Goal: Information Seeking & Learning: Learn about a topic

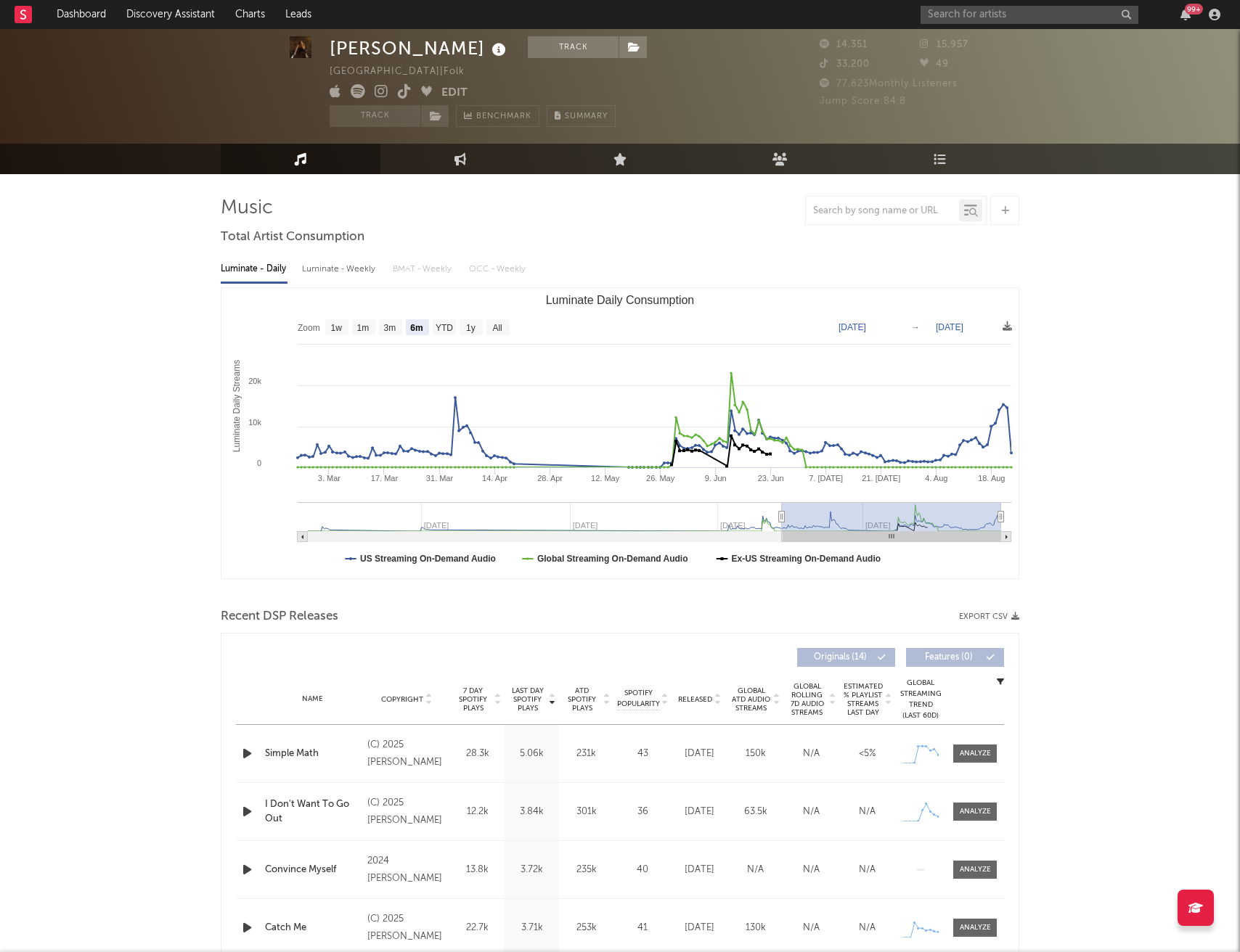
select select "6m"
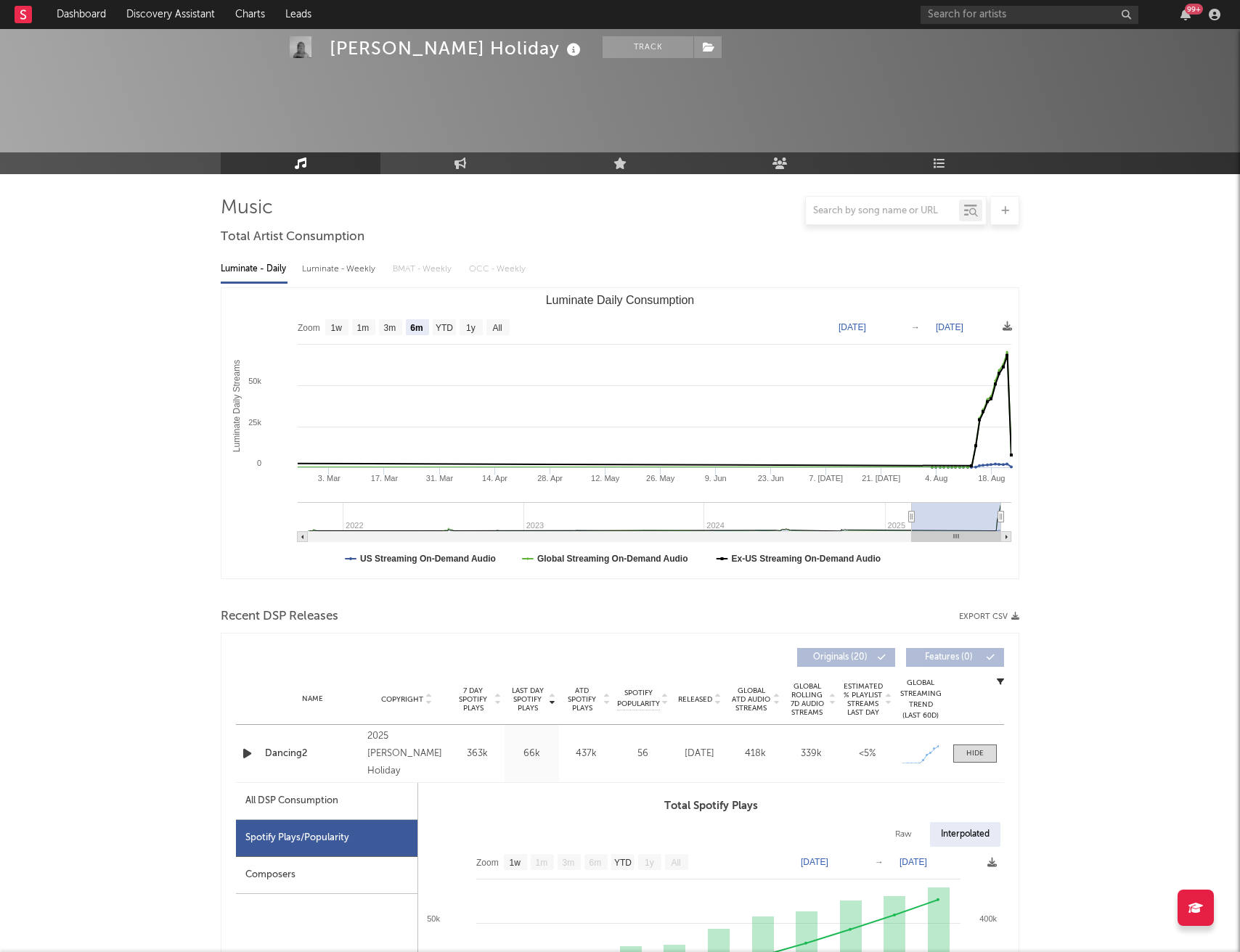
select select "6m"
select select "1w"
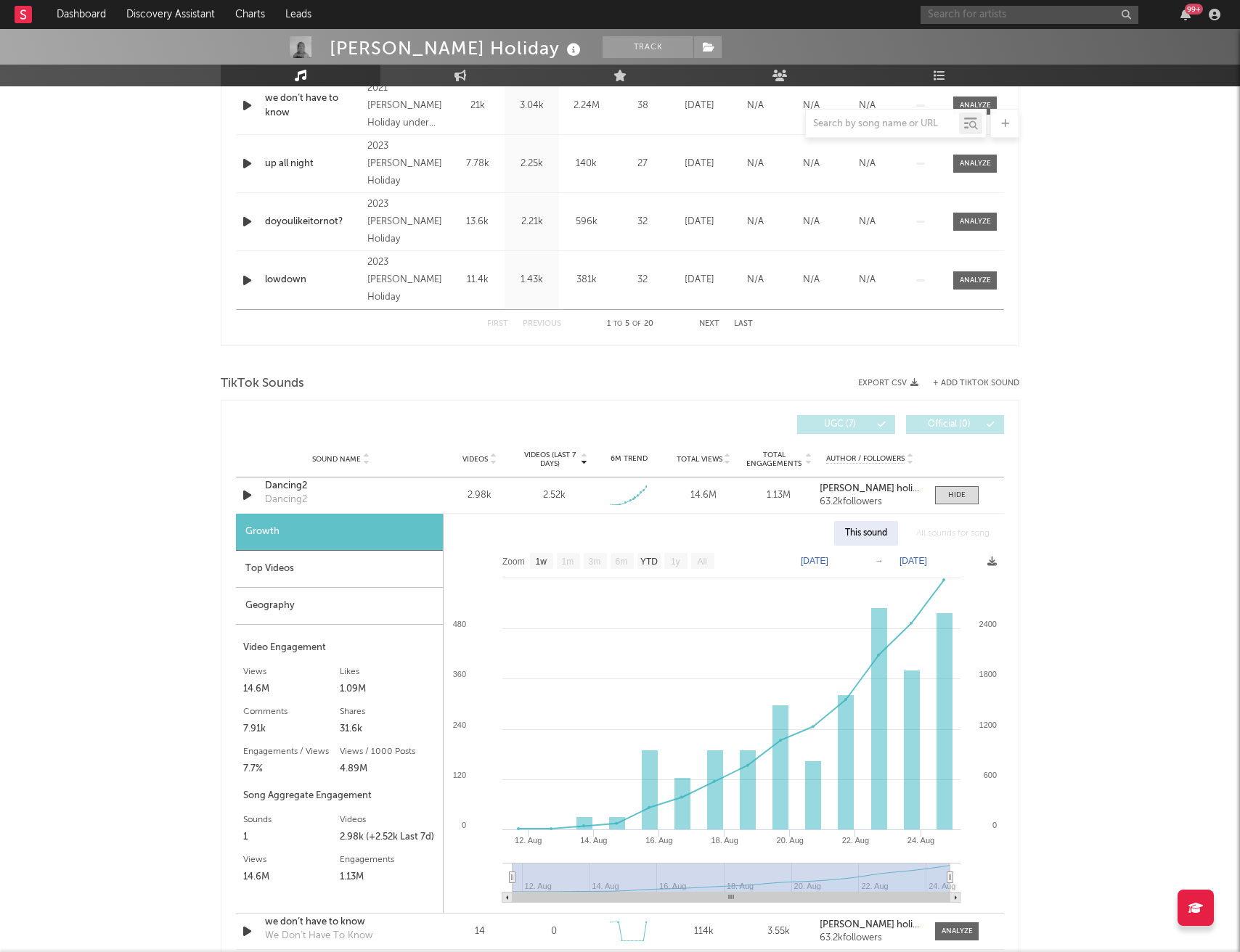
click at [960, 11] on input "text" at bounding box center [1030, 15] width 218 height 18
type input "willowake"
click at [1006, 37] on div "Willowake" at bounding box center [1051, 43] width 160 height 17
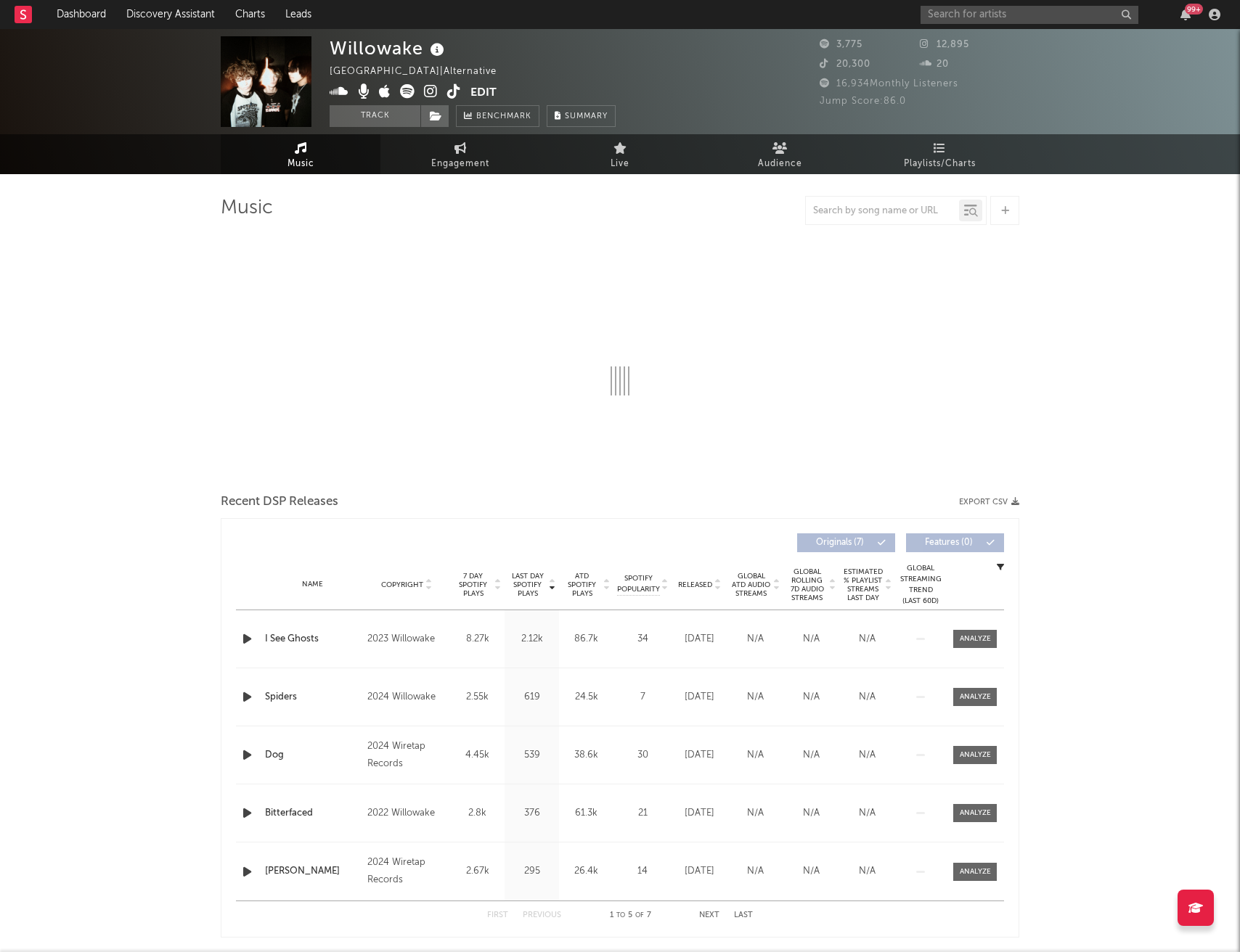
select select "1w"
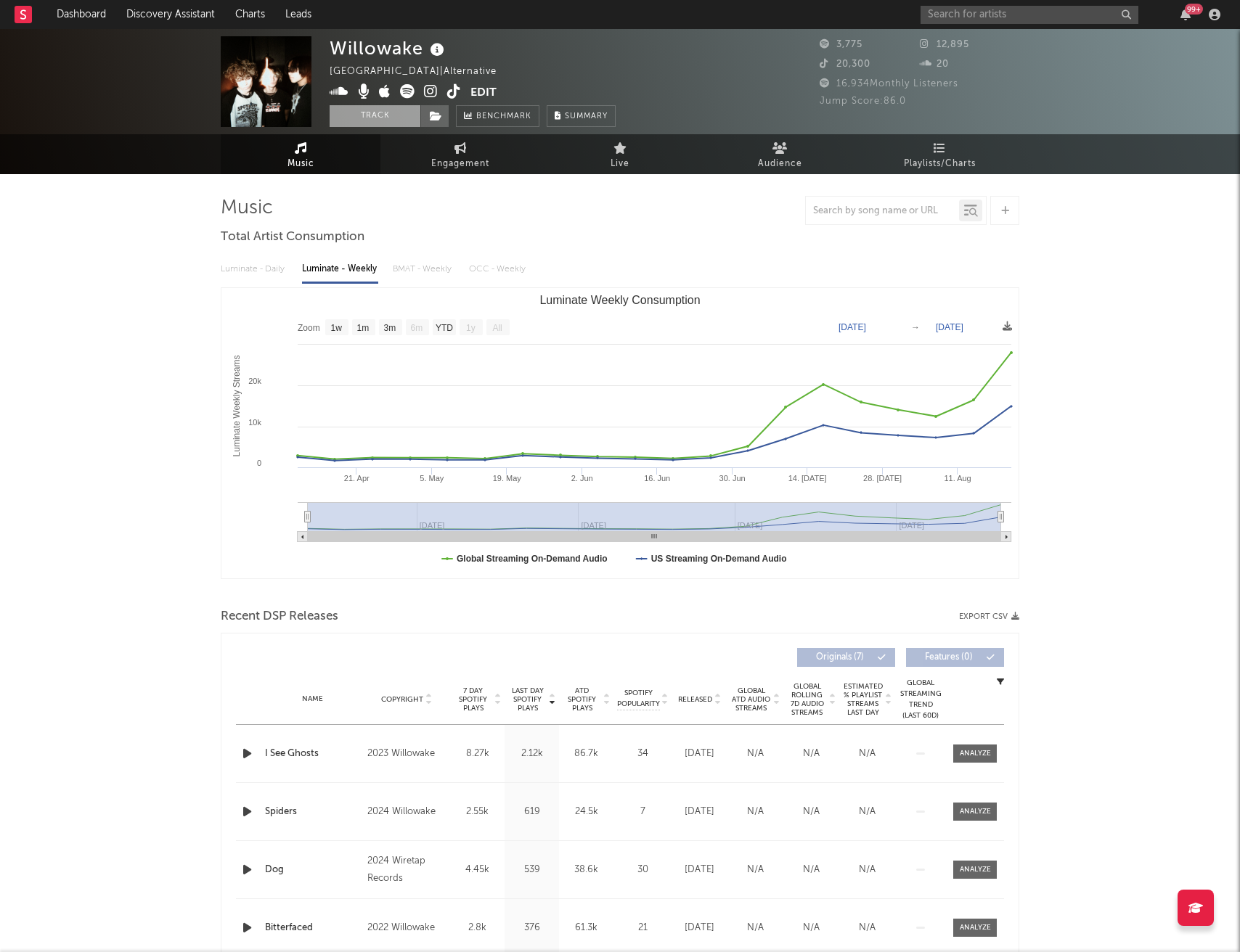
click at [369, 115] on button "Track" at bounding box center [375, 116] width 91 height 22
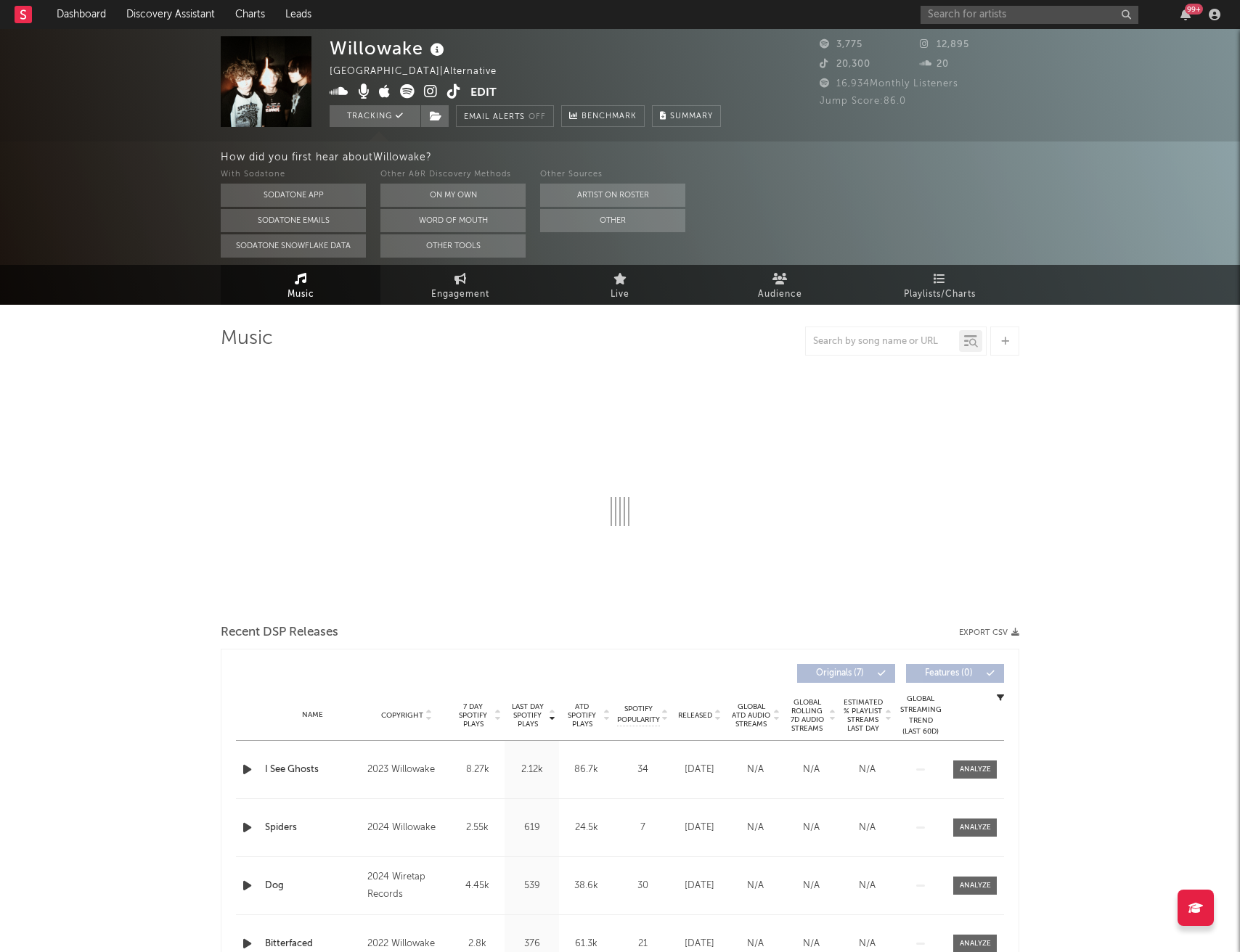
select select "1w"
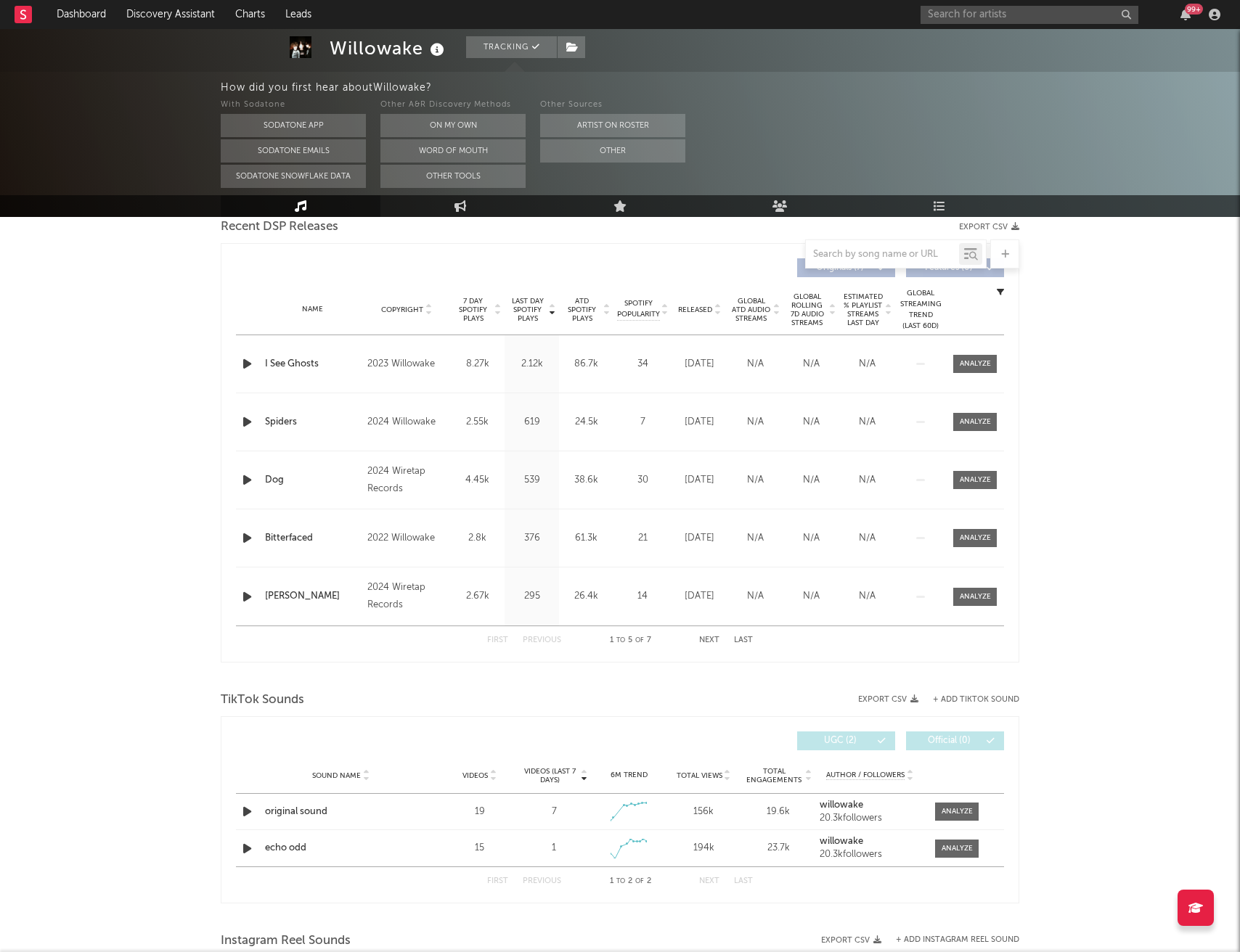
scroll to position [548, 0]
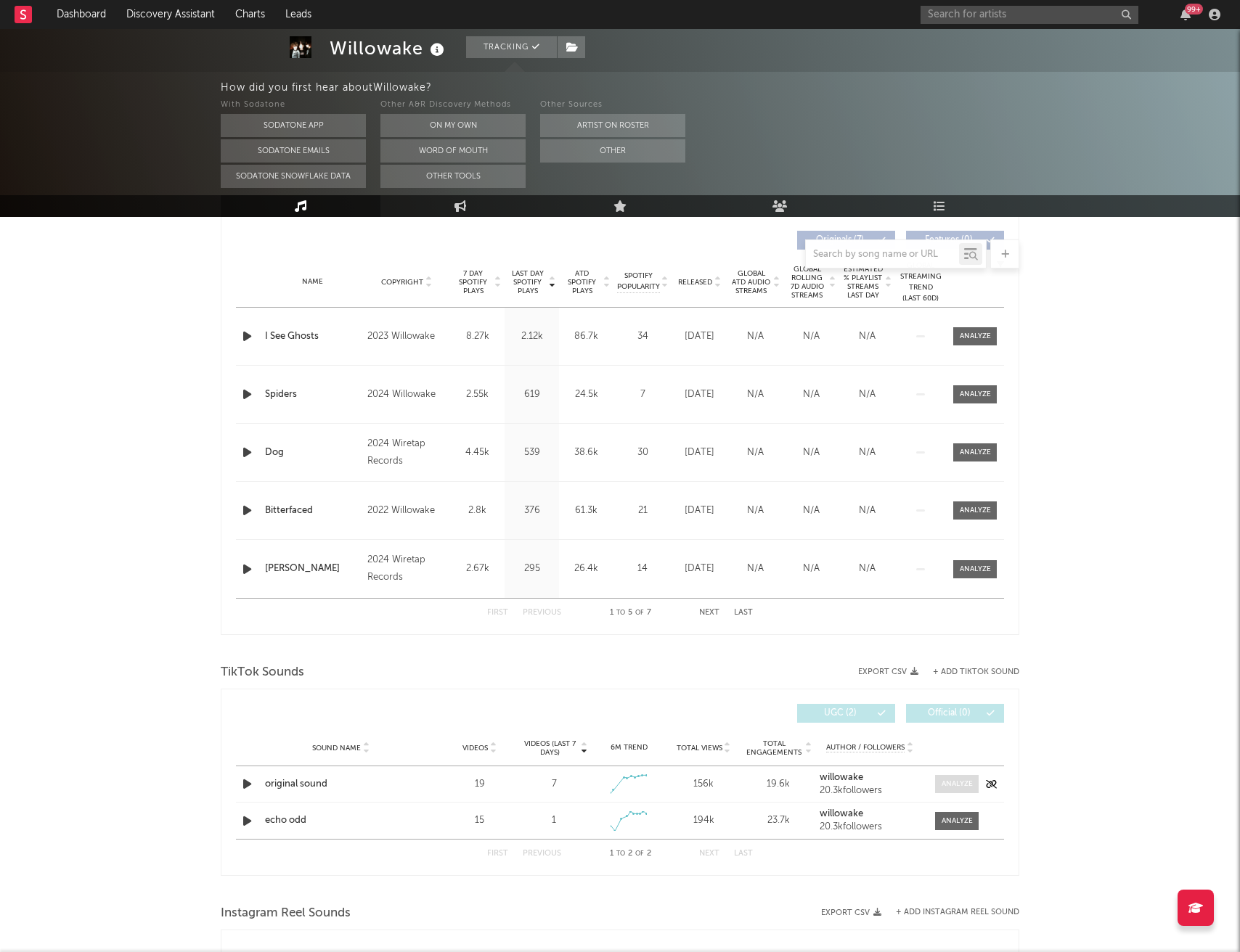
click at [959, 784] on div at bounding box center [957, 784] width 32 height 11
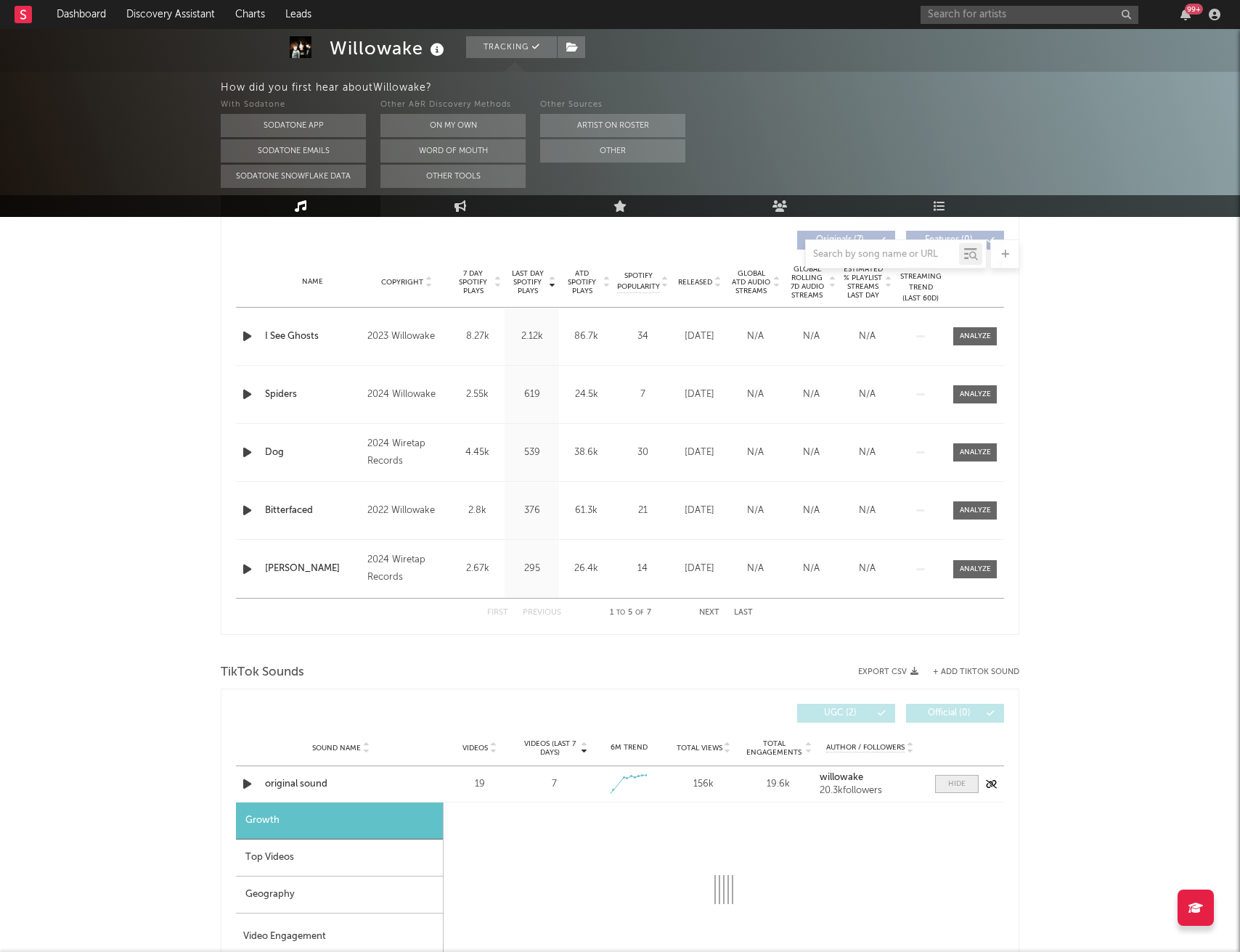
select select "1w"
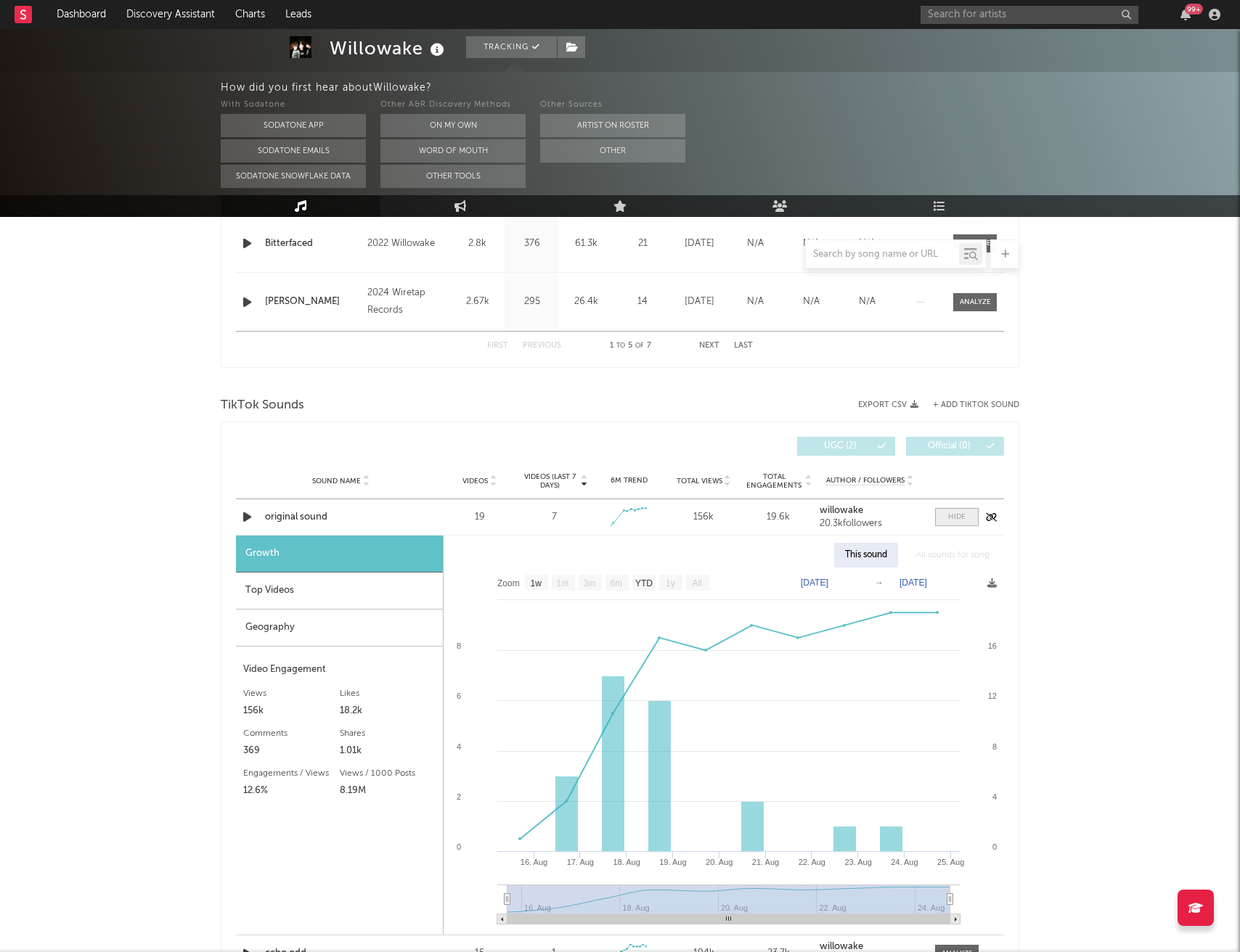
scroll to position [889, 0]
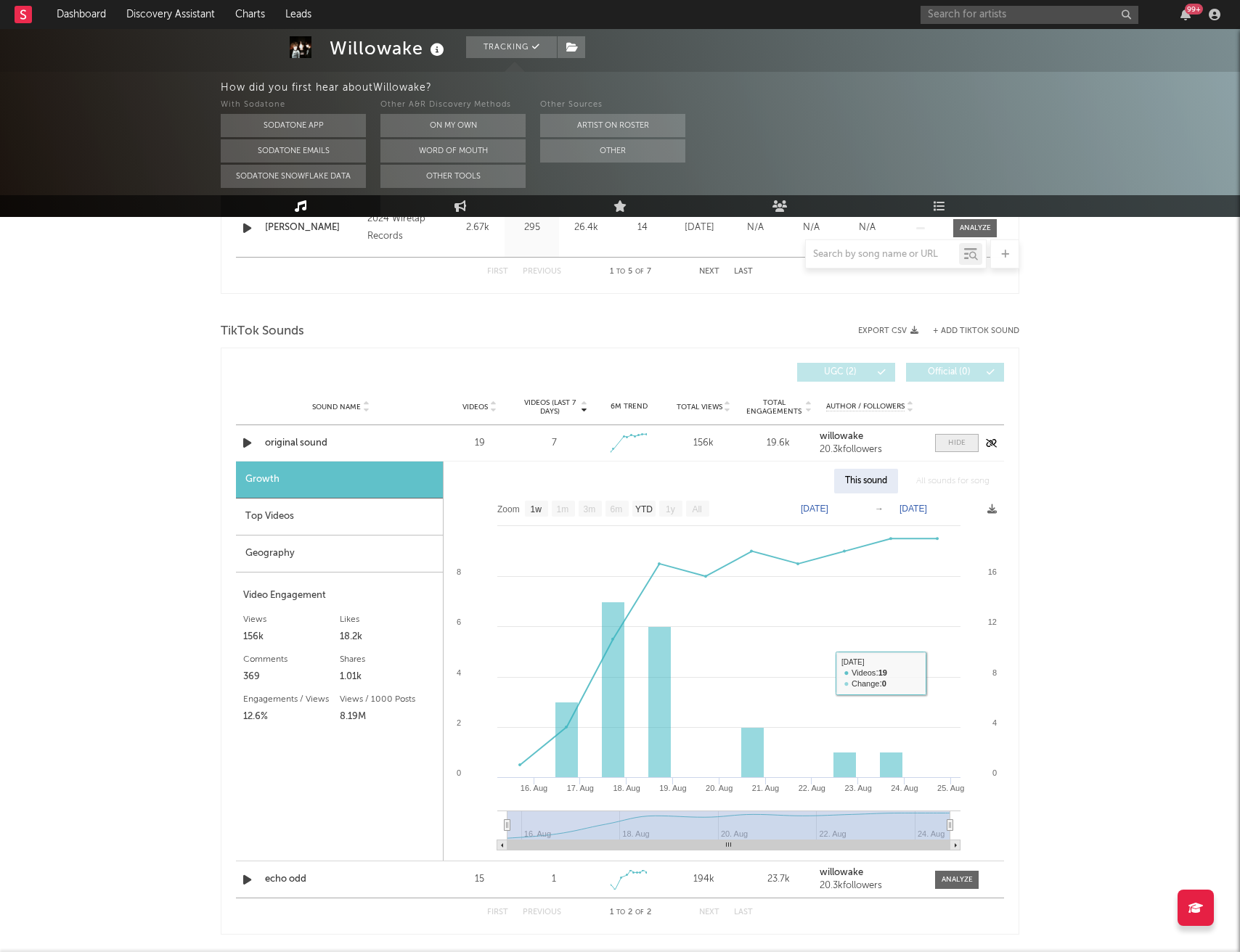
click at [946, 445] on span at bounding box center [957, 443] width 44 height 18
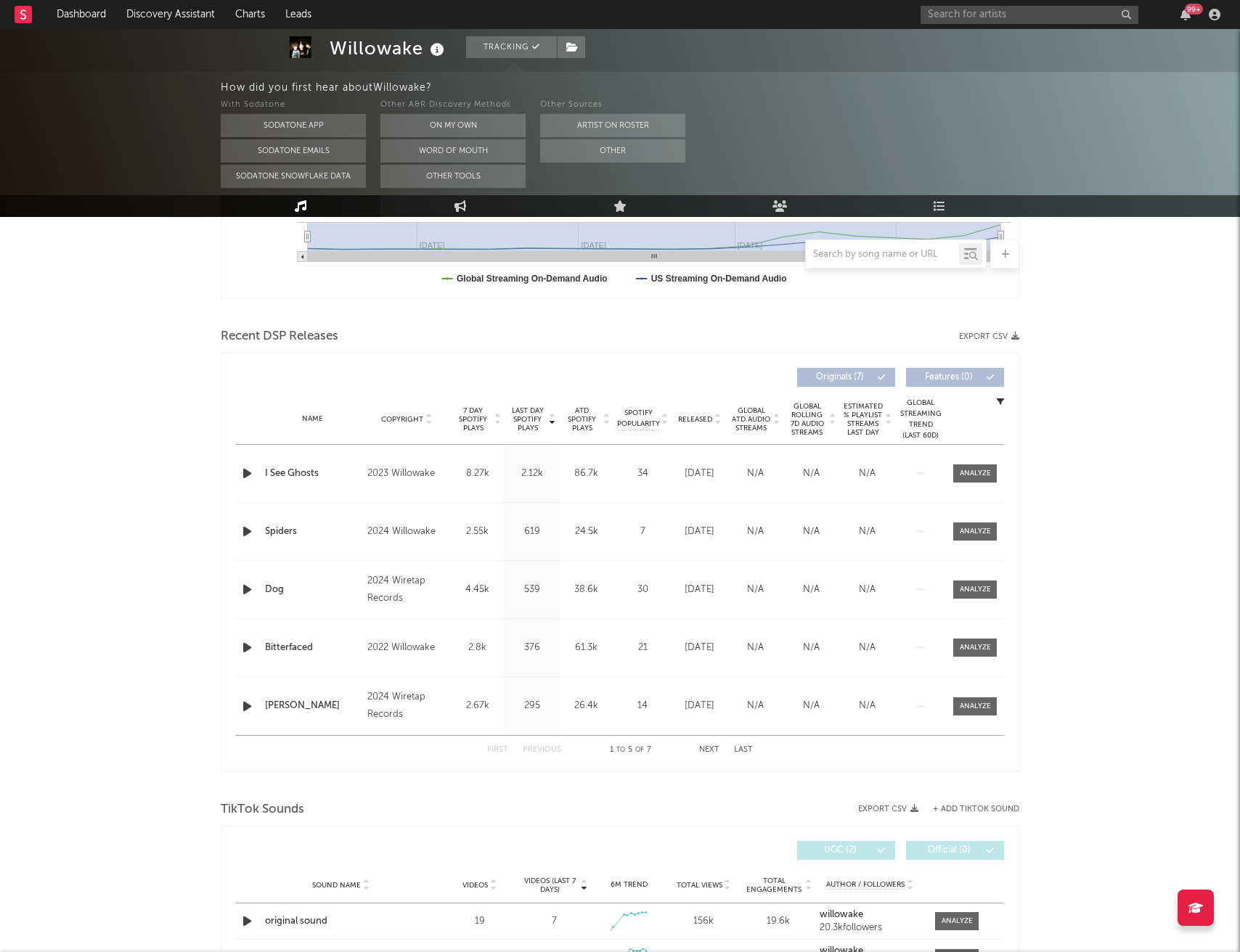
scroll to position [414, 0]
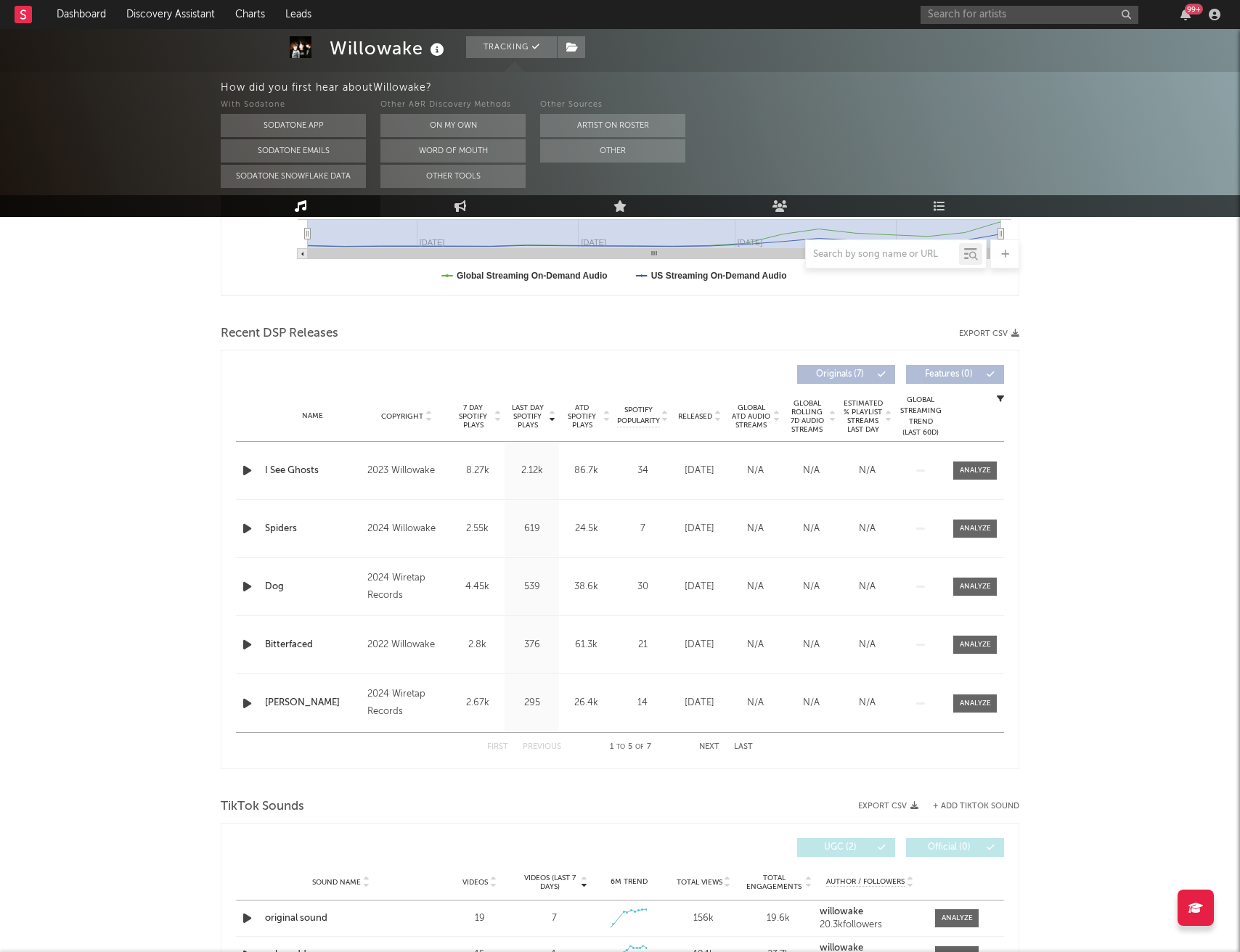
click at [712, 743] on button "Next" at bounding box center [709, 747] width 20 height 8
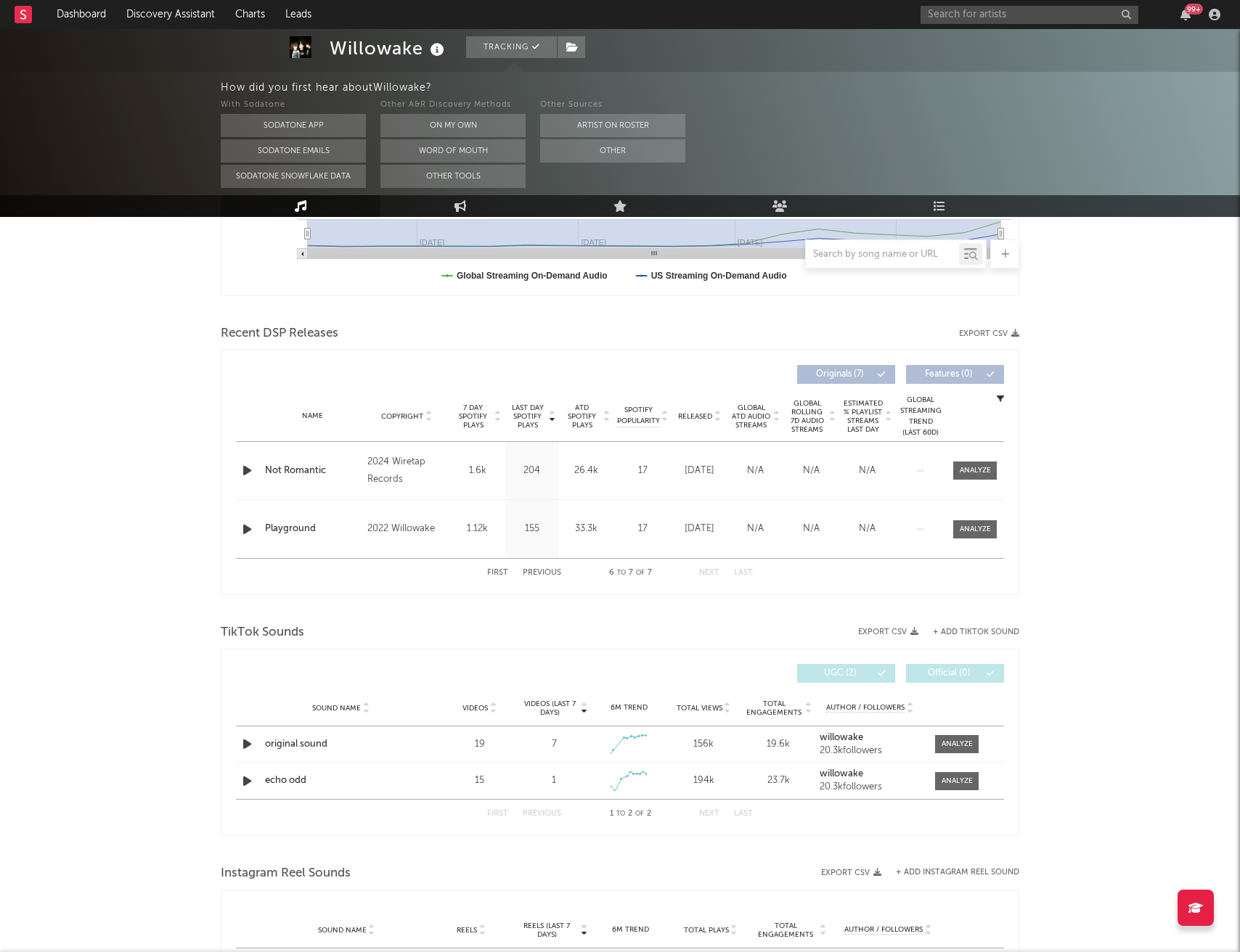
click at [500, 573] on button "First" at bounding box center [498, 573] width 21 height 8
